Goal: Book appointment/travel/reservation

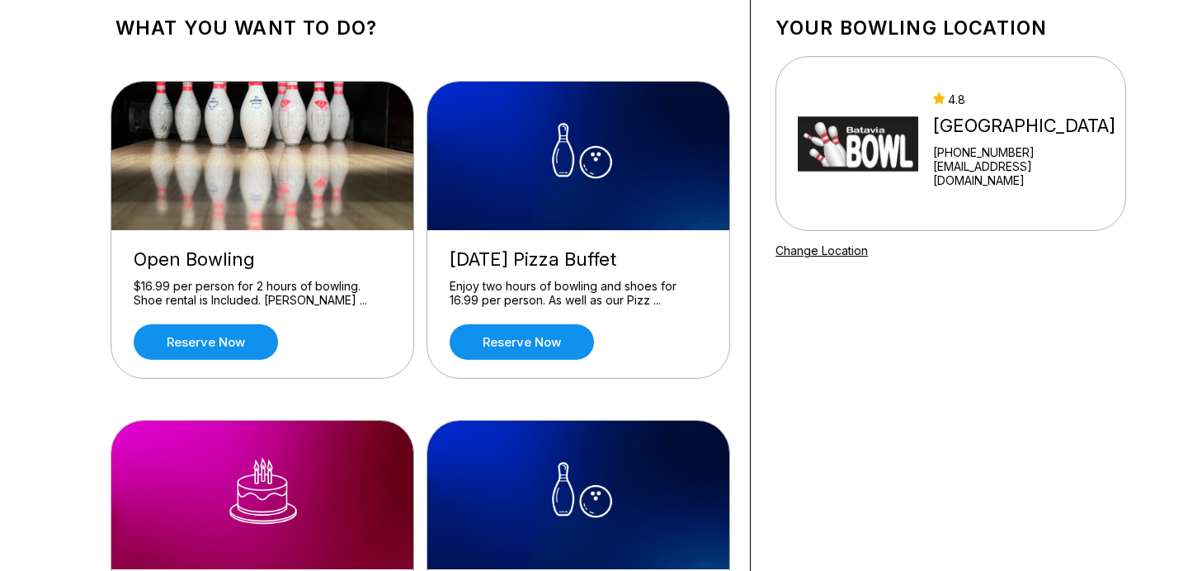
scroll to position [79, 0]
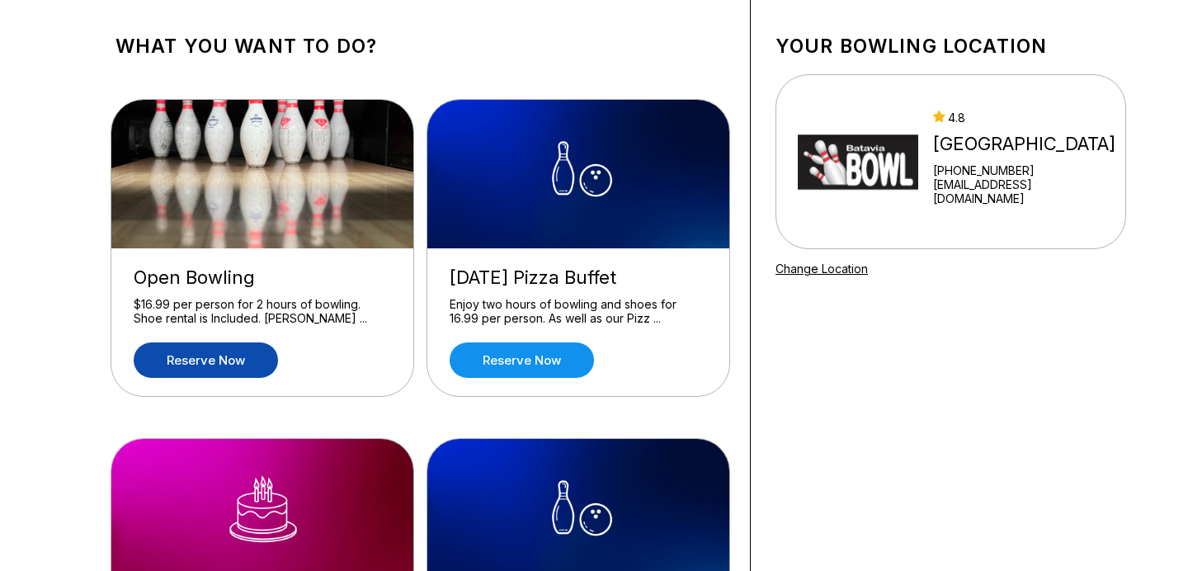
click at [226, 355] on link "Reserve now" at bounding box center [206, 359] width 144 height 35
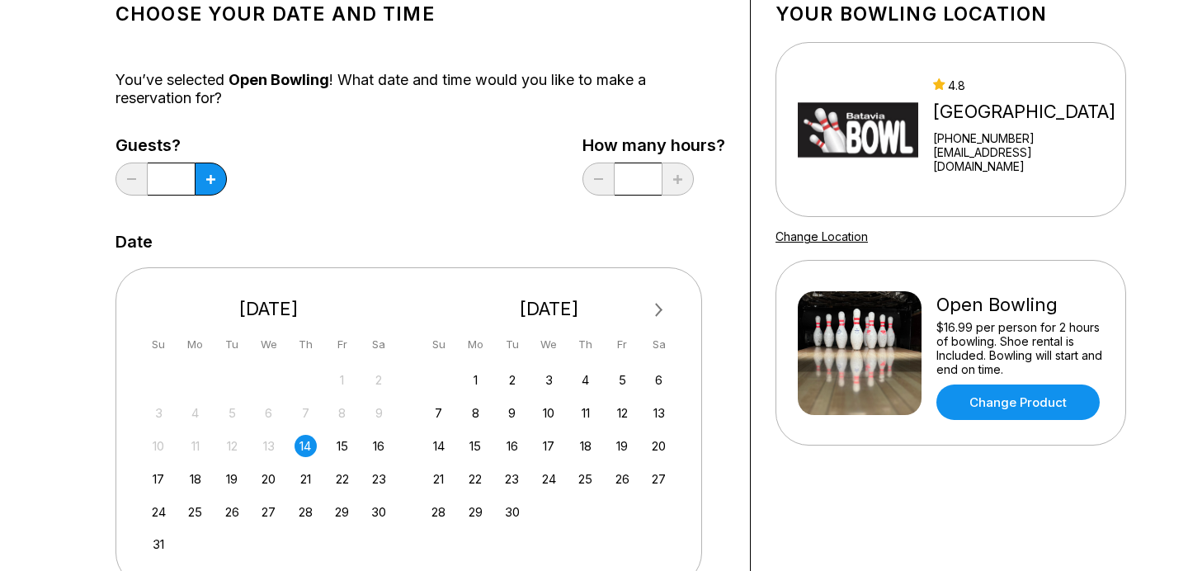
scroll to position [126, 0]
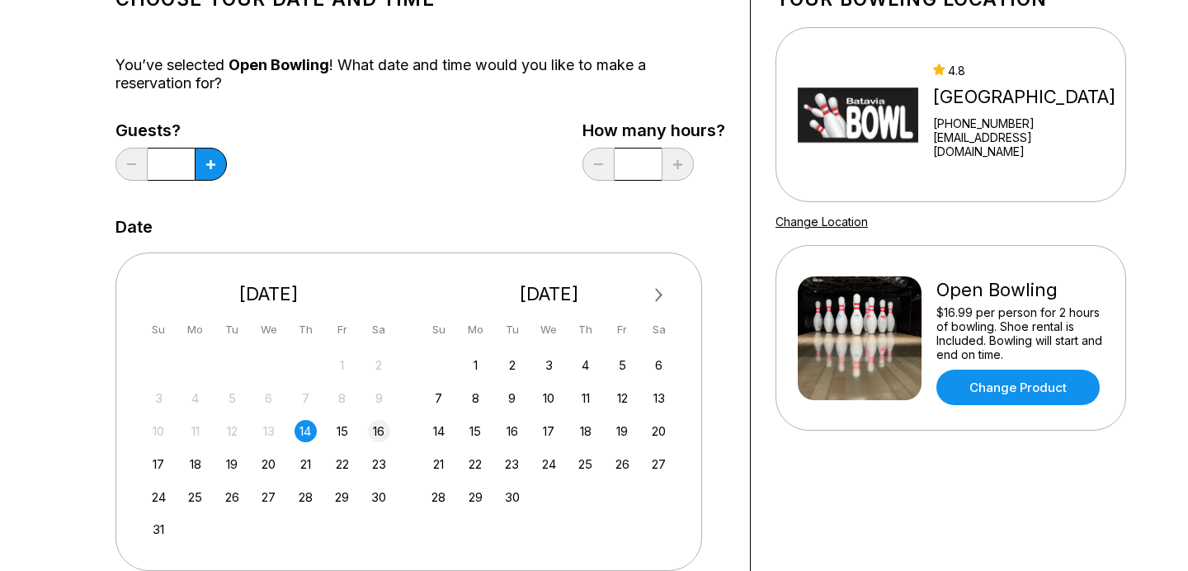
click at [373, 431] on div "16" at bounding box center [379, 431] width 22 height 22
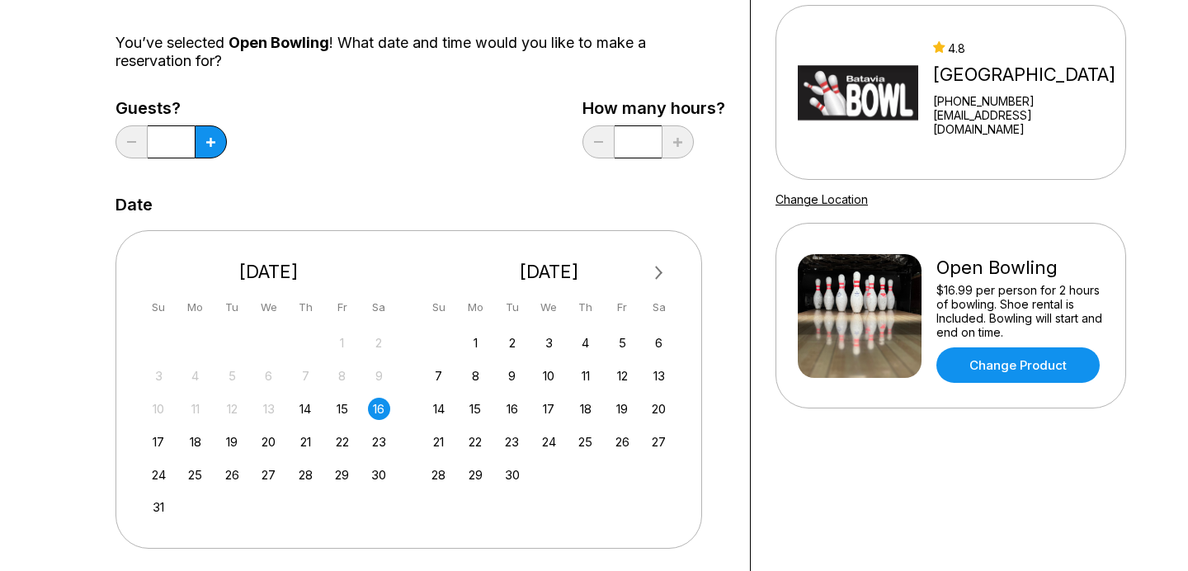
scroll to position [151, 0]
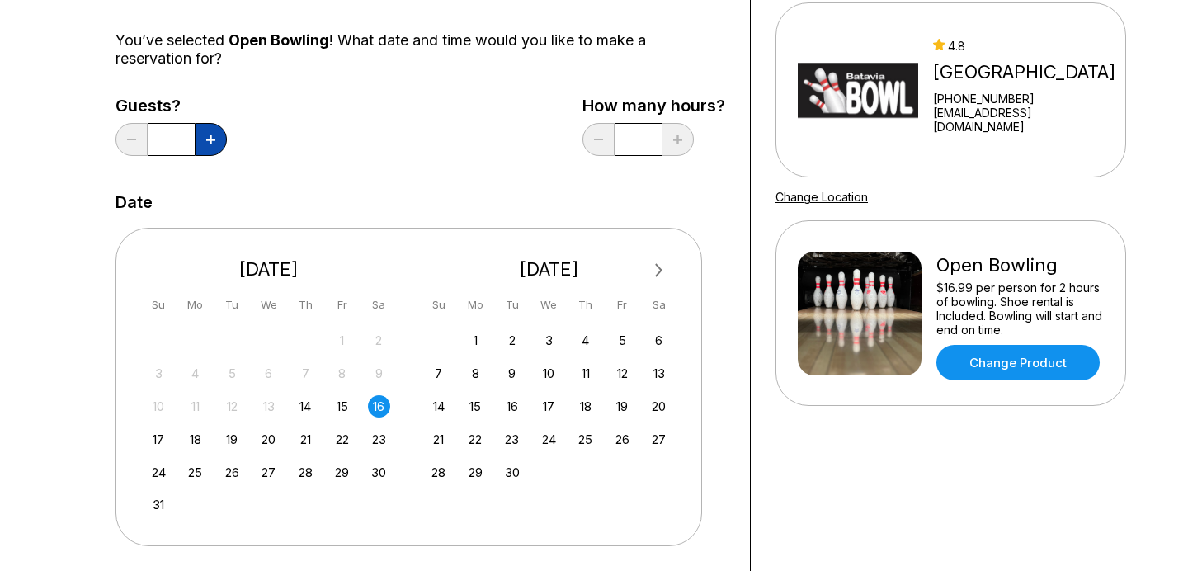
click at [206, 139] on icon at bounding box center [210, 139] width 9 height 9
type input "*"
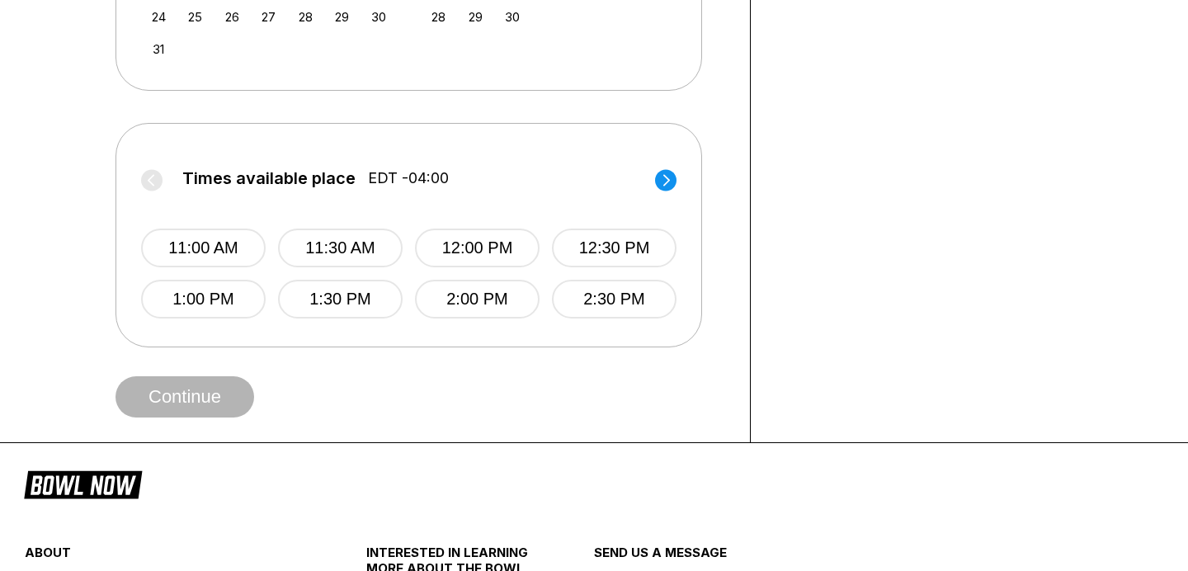
scroll to position [607, 0]
click at [661, 181] on circle at bounding box center [665, 178] width 21 height 21
click at [151, 187] on circle at bounding box center [151, 178] width 21 height 21
click at [596, 289] on button "2:30 PM" at bounding box center [610, 298] width 125 height 39
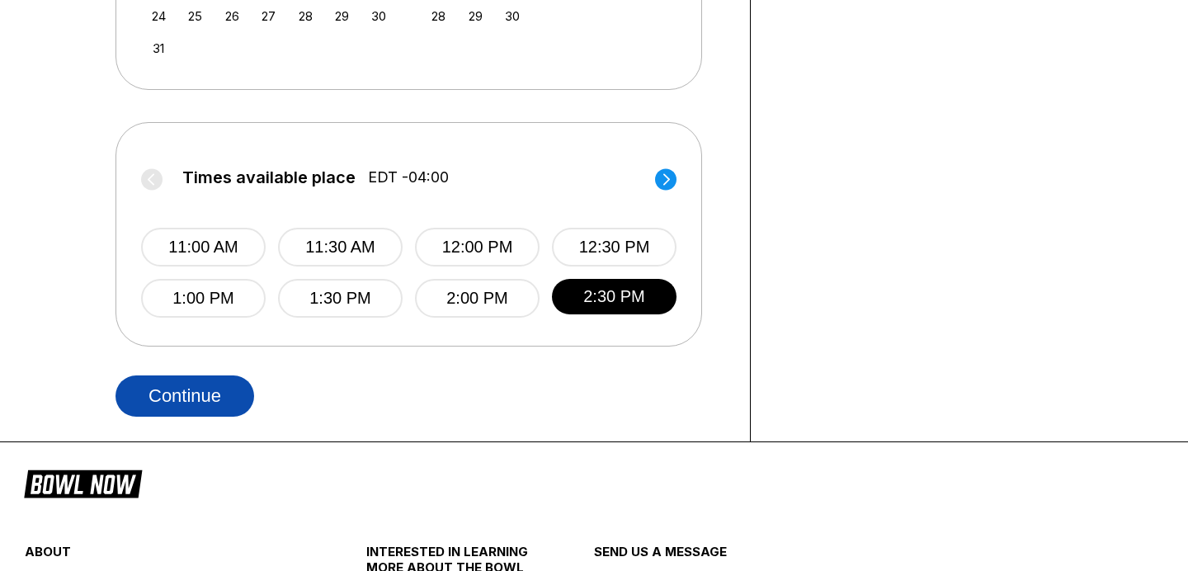
click at [172, 401] on button "Continue" at bounding box center [184, 395] width 139 height 41
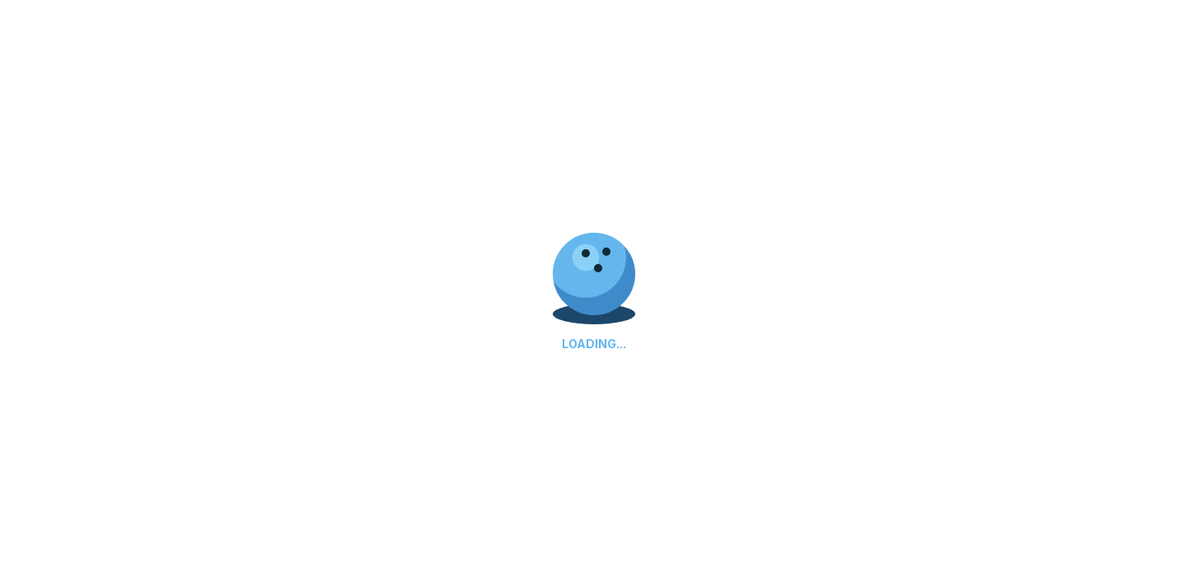
select select "**"
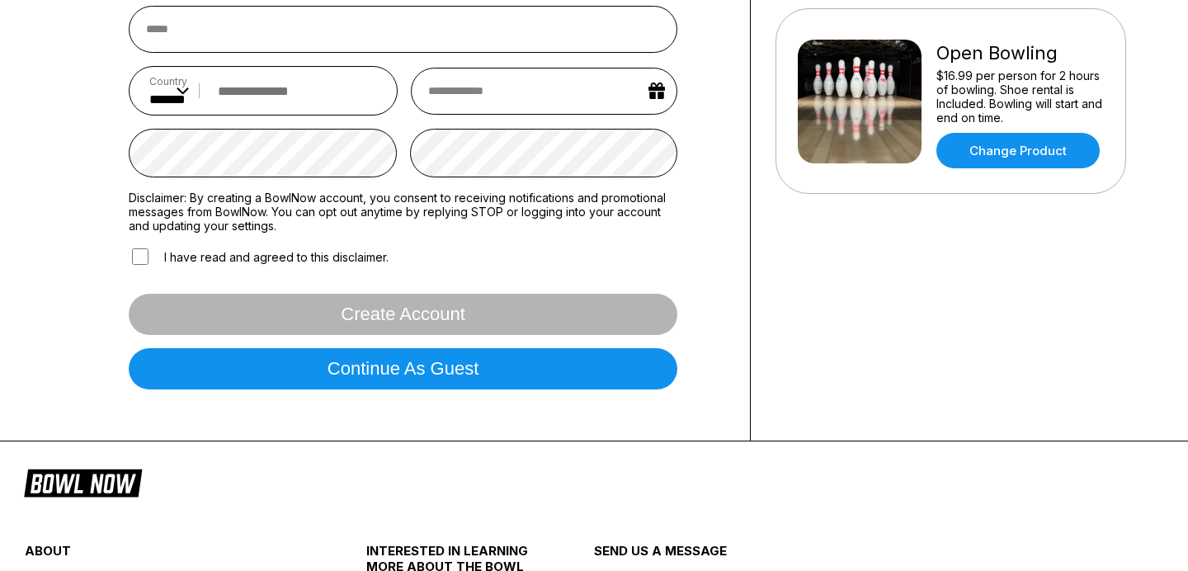
scroll to position [0, 0]
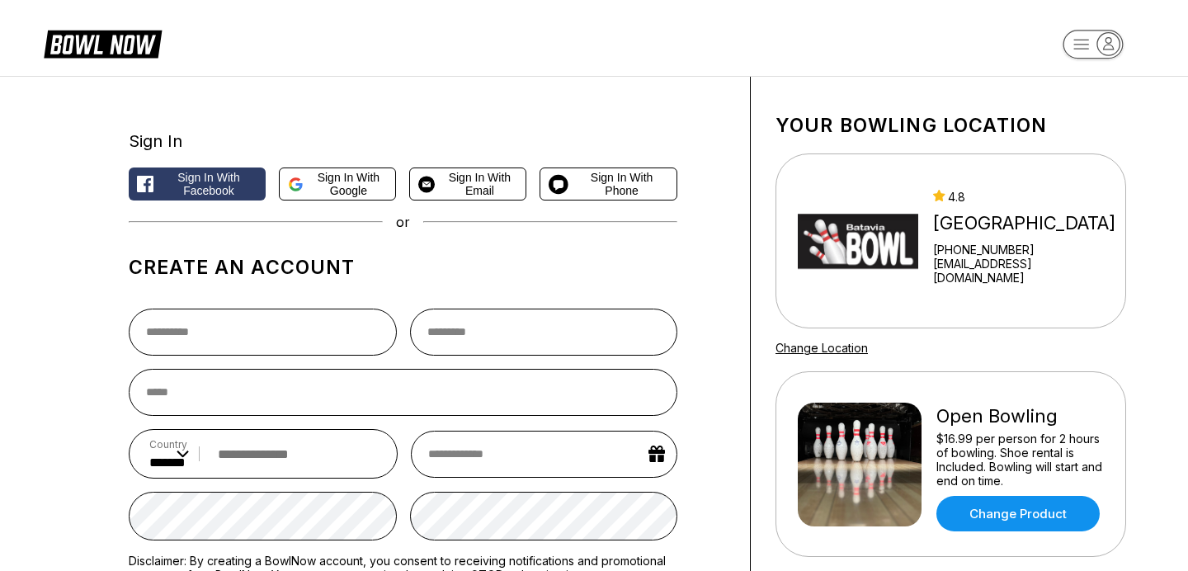
scroll to position [607, 0]
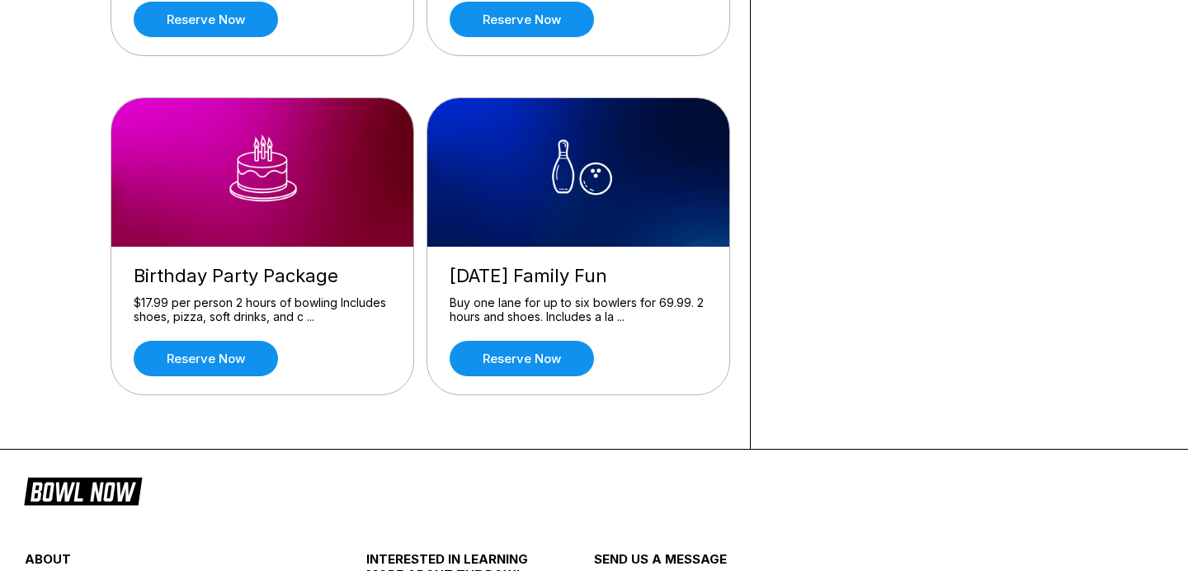
scroll to position [419, 0]
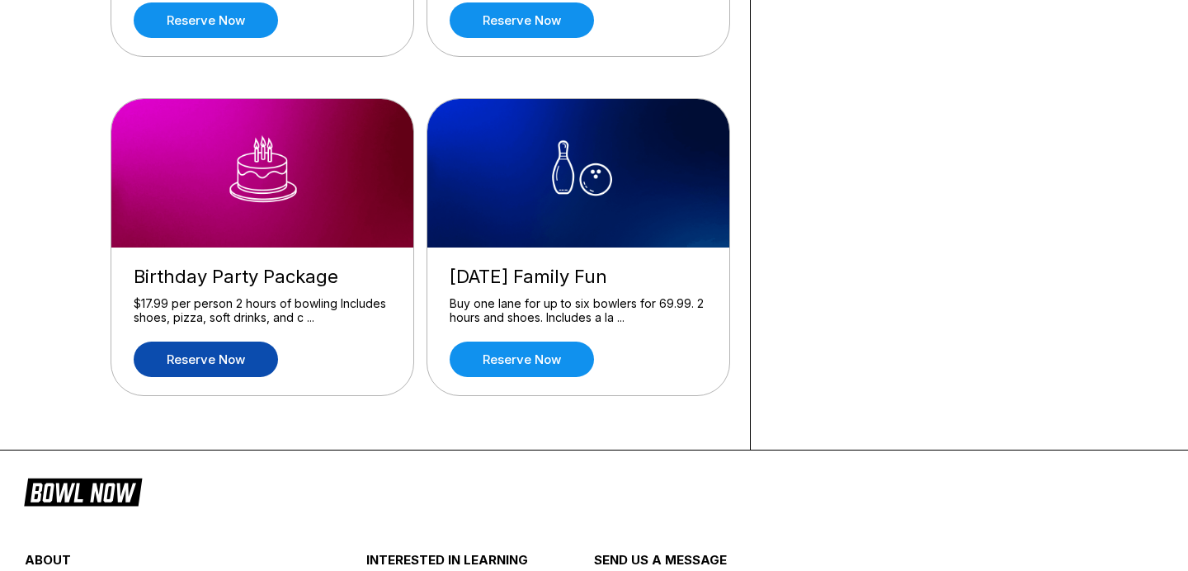
click at [212, 360] on link "Reserve now" at bounding box center [206, 358] width 144 height 35
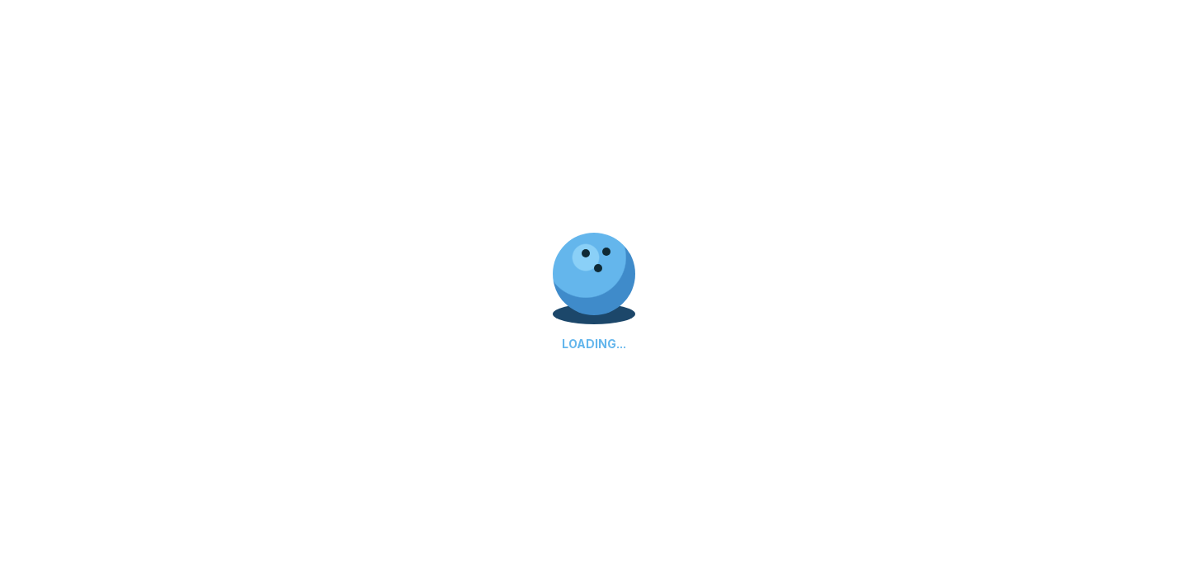
scroll to position [0, 0]
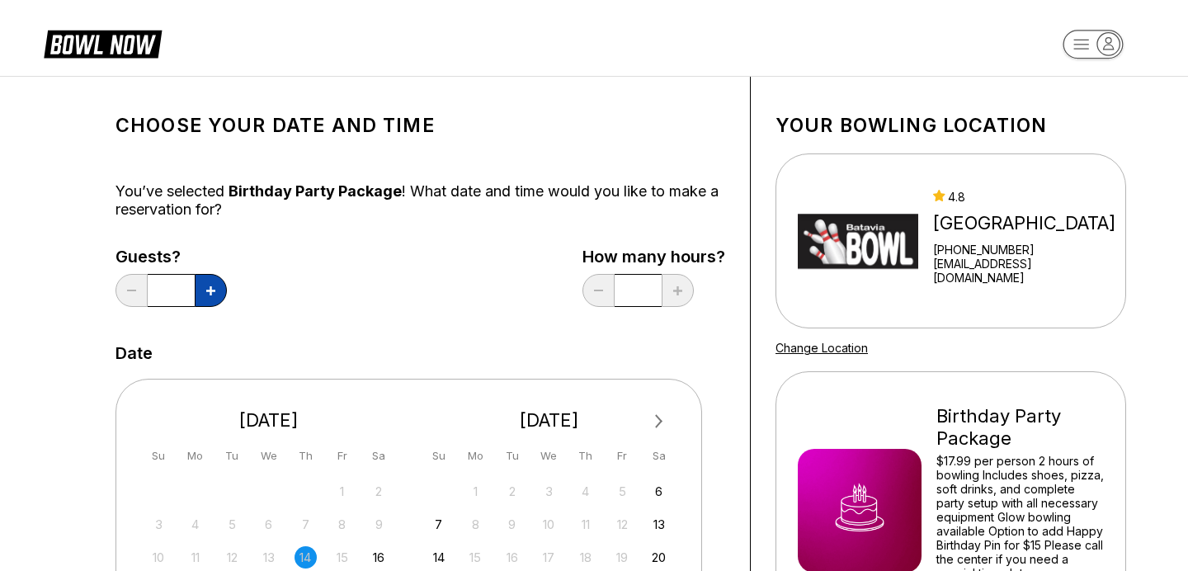
click at [209, 289] on icon at bounding box center [210, 290] width 9 height 9
type input "*"
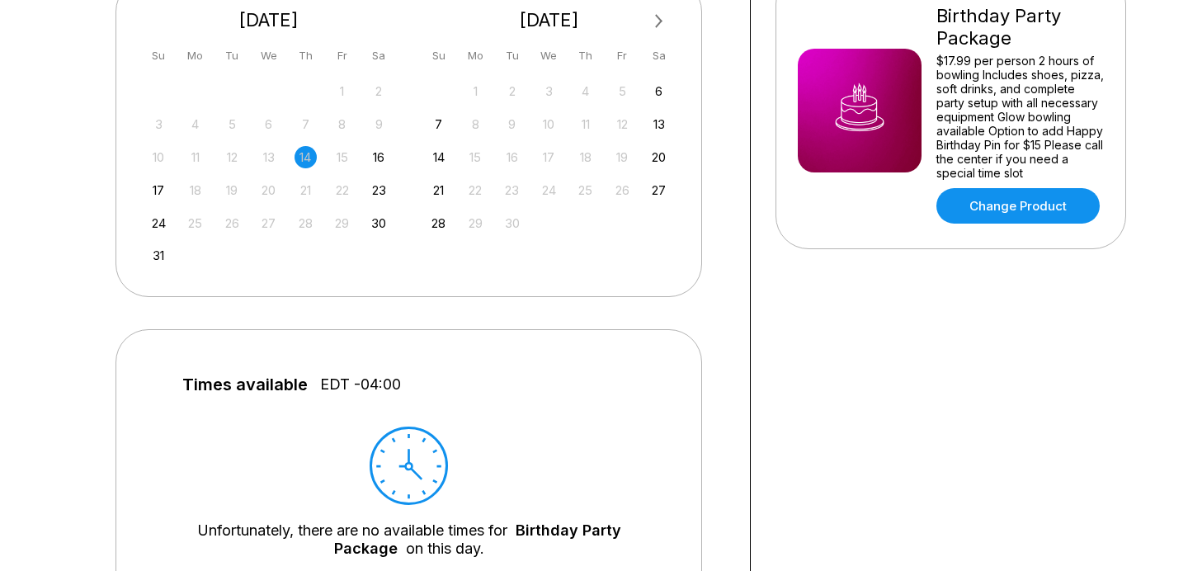
scroll to position [399, 0]
click at [380, 162] on div "16" at bounding box center [379, 158] width 22 height 22
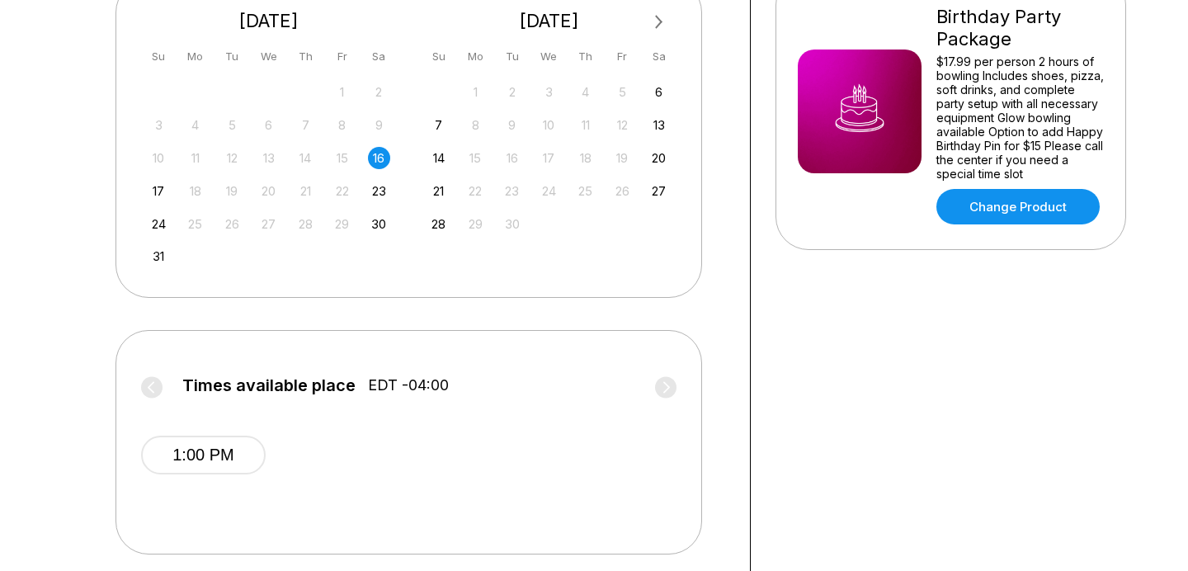
scroll to position [572, 0]
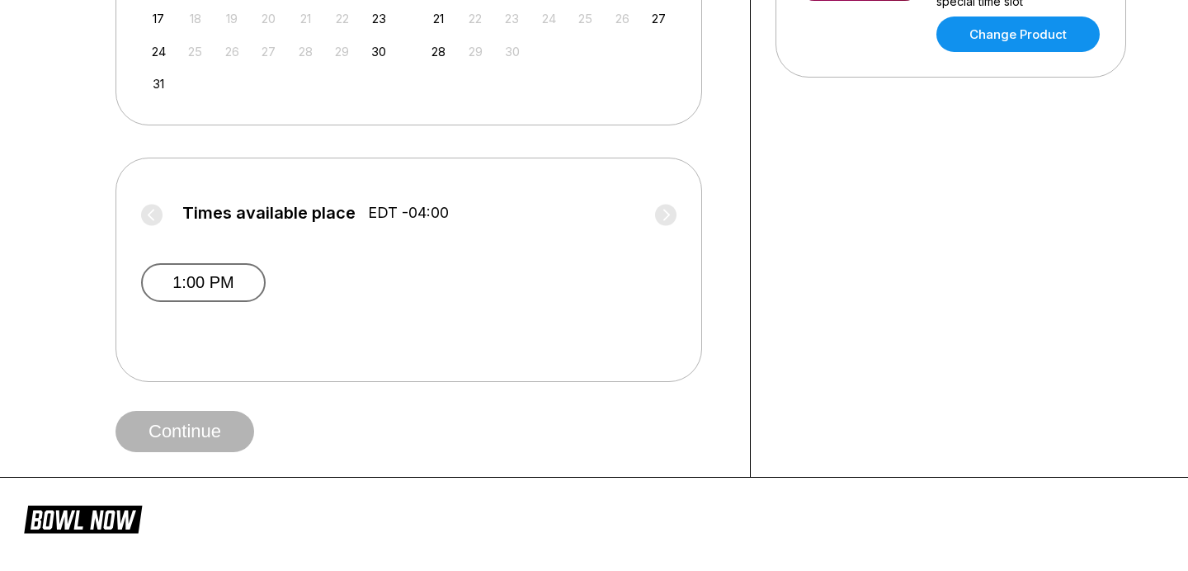
click at [218, 285] on button "1:00 PM" at bounding box center [203, 282] width 125 height 39
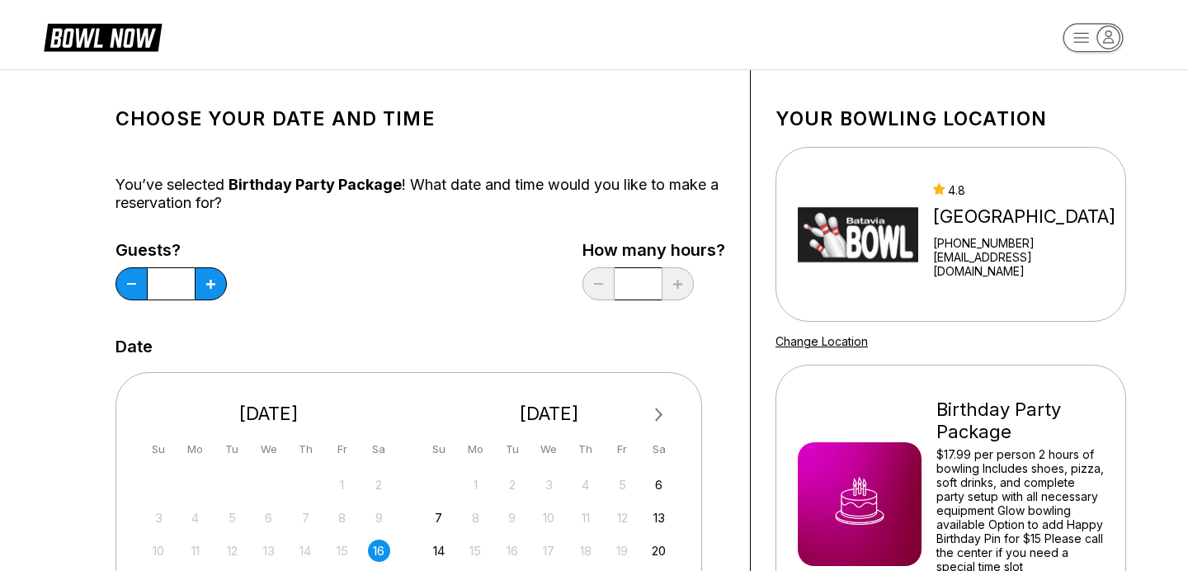
scroll to position [0, 0]
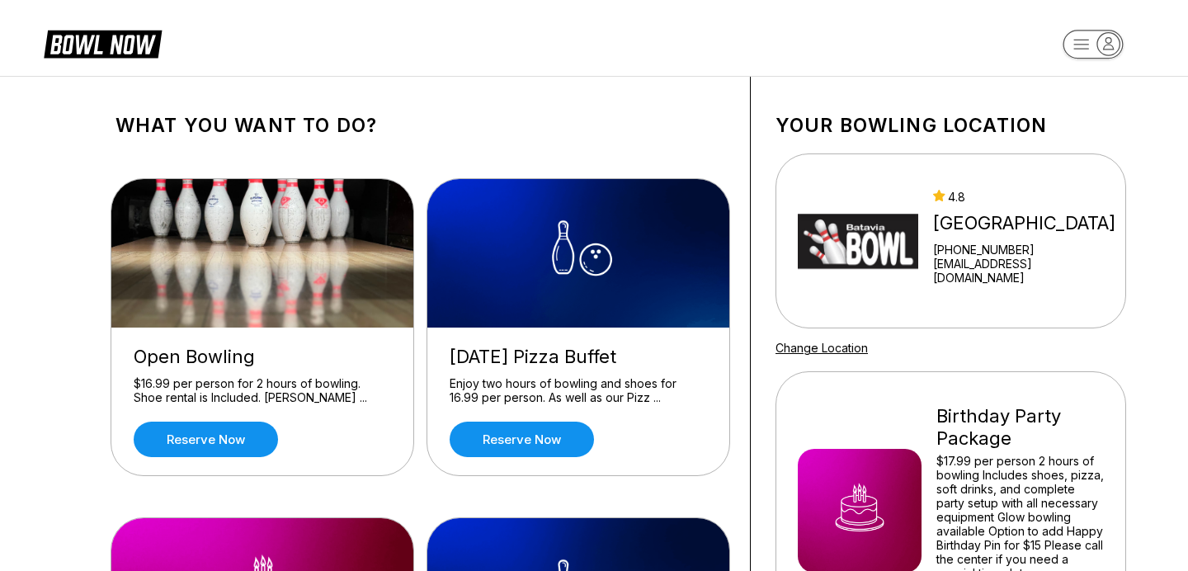
click at [996, 352] on div "Change Location" at bounding box center [950, 348] width 351 height 14
